Goal: Task Accomplishment & Management: Use online tool/utility

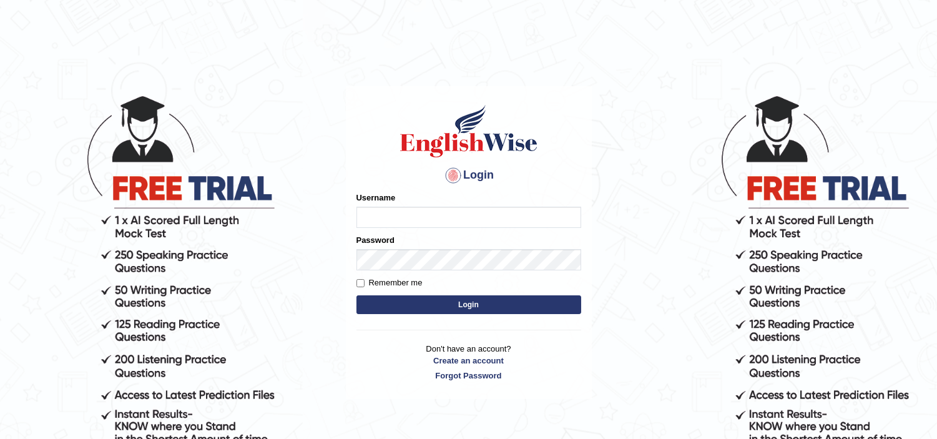
type input "dhanushkakeerthi"
click at [400, 303] on button "Login" at bounding box center [469, 304] width 225 height 19
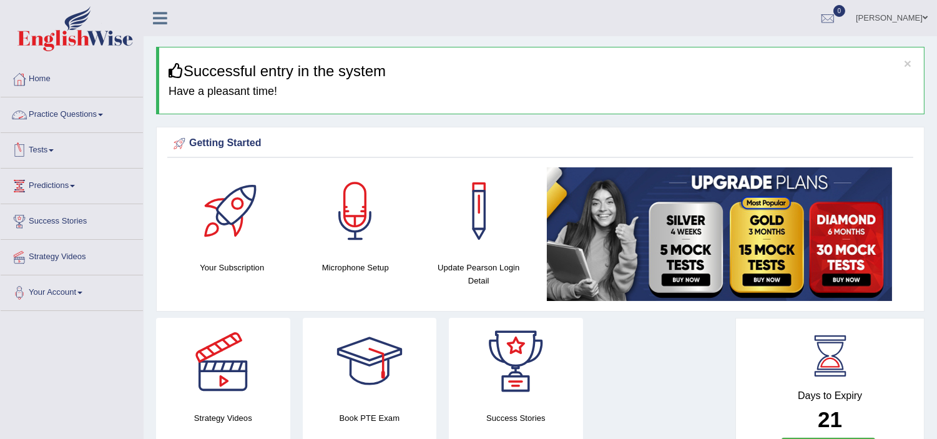
click at [87, 120] on link "Practice Questions" at bounding box center [72, 112] width 142 height 31
